Goal: Information Seeking & Learning: Find contact information

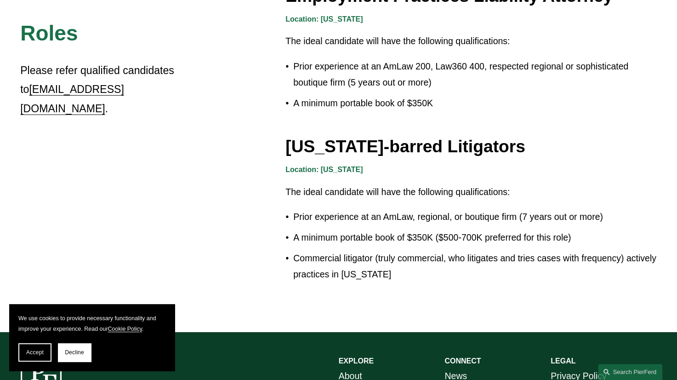
scroll to position [1667, 0]
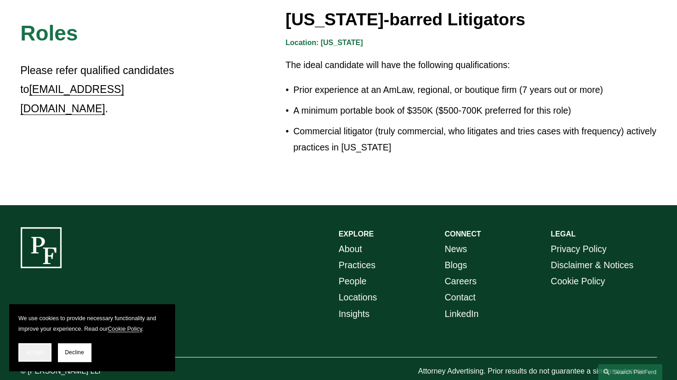
click at [32, 357] on button "Accept" at bounding box center [34, 352] width 33 height 18
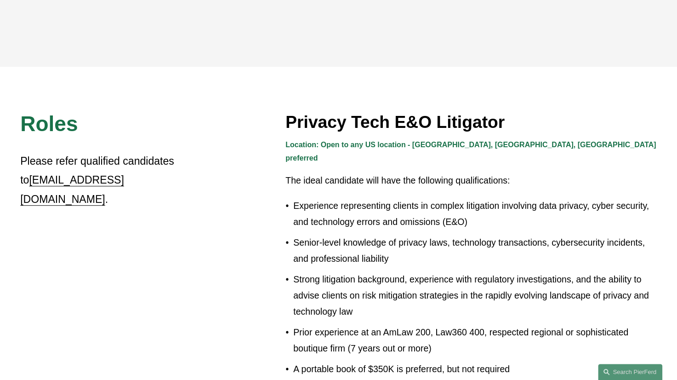
scroll to position [196, 0]
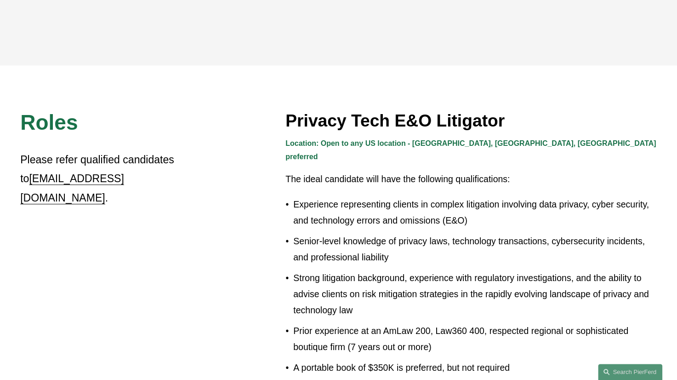
click at [452, 148] on strong "Location: Open to any US location - [GEOGRAPHIC_DATA], [GEOGRAPHIC_DATA], [GEOG…" at bounding box center [472, 149] width 373 height 21
click at [358, 144] on strong "Location: Open to any US location - [GEOGRAPHIC_DATA], [GEOGRAPHIC_DATA], [GEOG…" at bounding box center [472, 149] width 373 height 21
click at [357, 144] on strong "Location: Open to any US location - [GEOGRAPHIC_DATA], [GEOGRAPHIC_DATA], [GEOG…" at bounding box center [472, 149] width 373 height 21
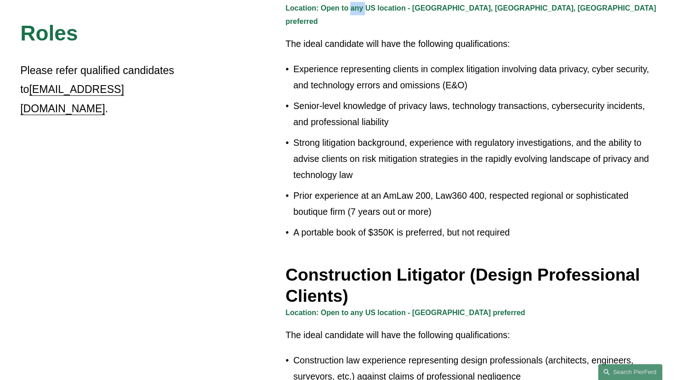
scroll to position [334, 0]
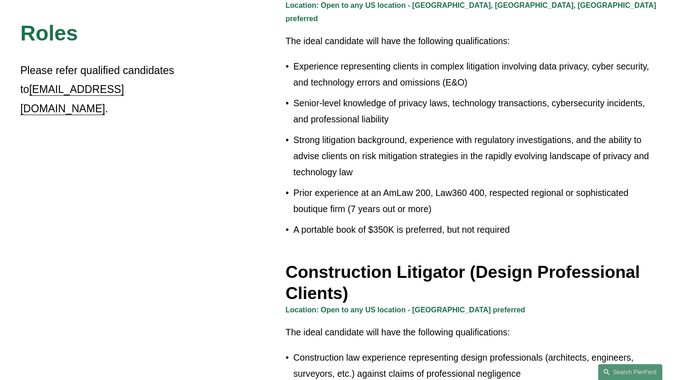
click at [367, 224] on div "Location: Open to any US location - [GEOGRAPHIC_DATA], [GEOGRAPHIC_DATA], [GEOG…" at bounding box center [472, 120] width 372 height 243
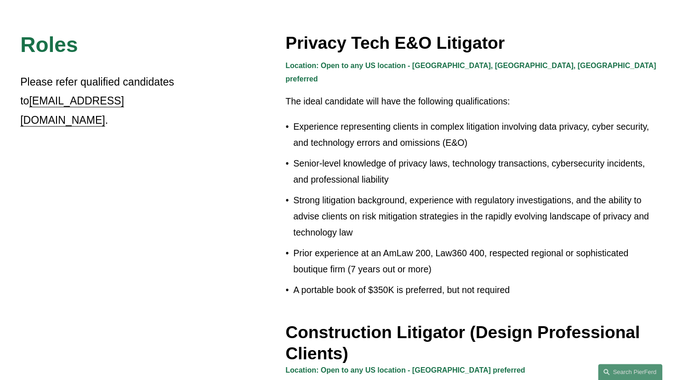
scroll to position [288, 0]
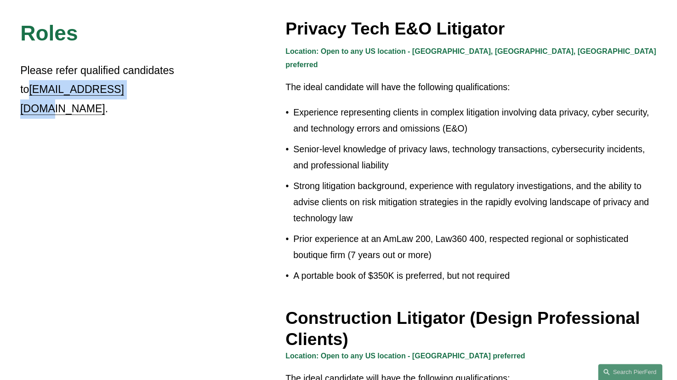
drag, startPoint x: 117, startPoint y: 87, endPoint x: 15, endPoint y: 101, distance: 103.0
copy link "[EMAIL_ADDRESS][DOMAIN_NAME]"
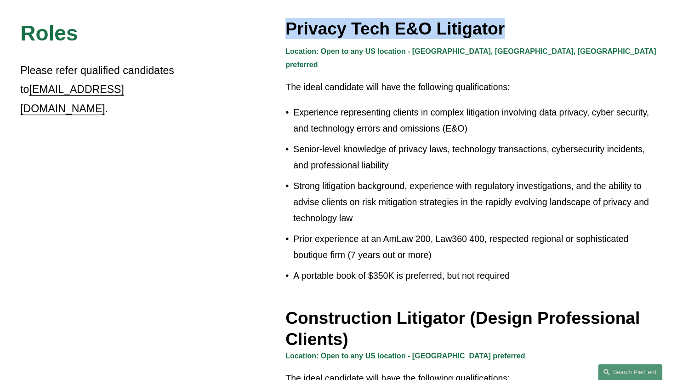
drag, startPoint x: 283, startPoint y: 29, endPoint x: 492, endPoint y: 35, distance: 208.4
copy h3 "Privacy Tech E&O Litigator"
